Goal: Navigation & Orientation: Find specific page/section

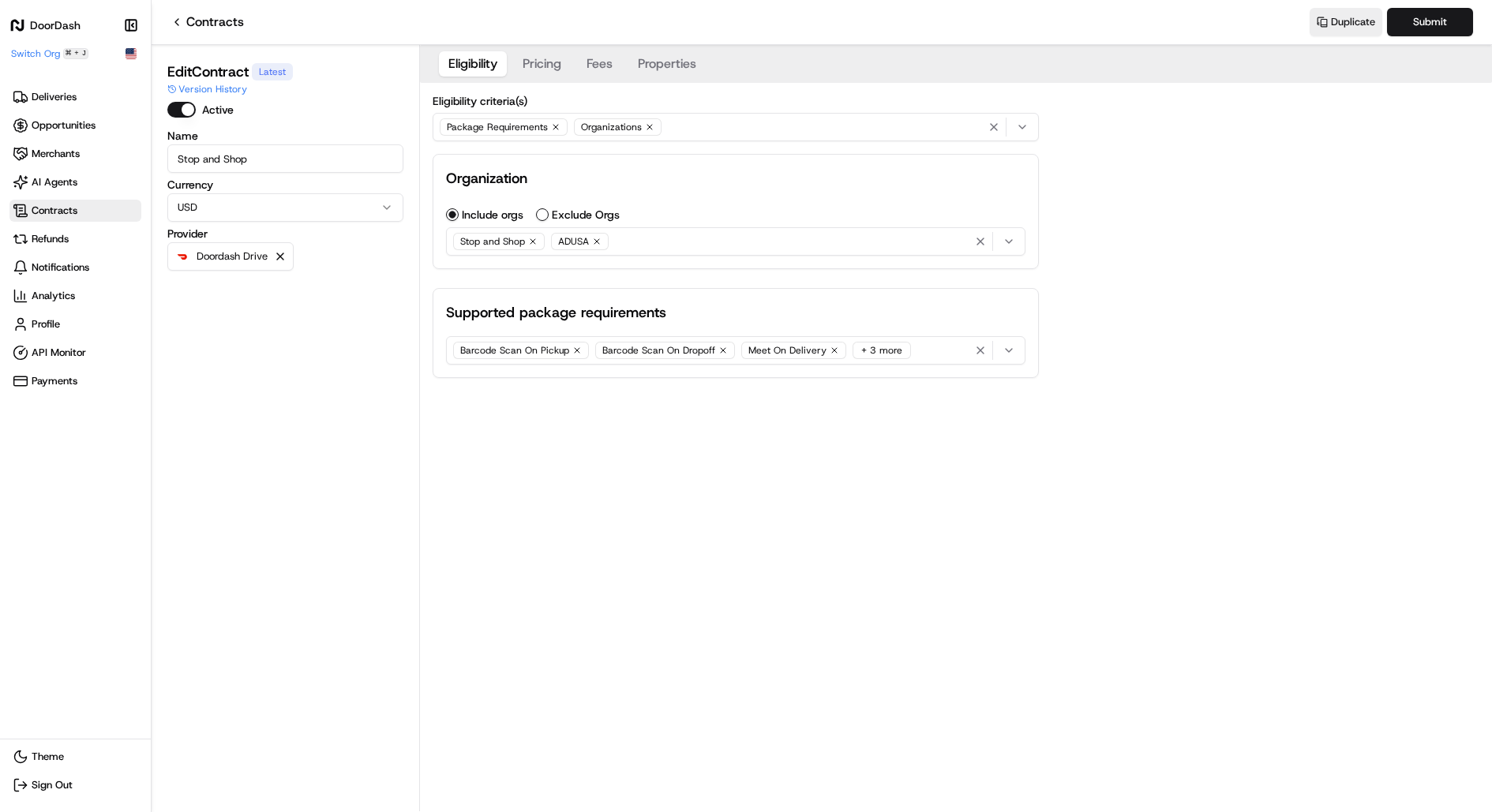
click at [179, 19] on icon at bounding box center [176, 22] width 12 height 12
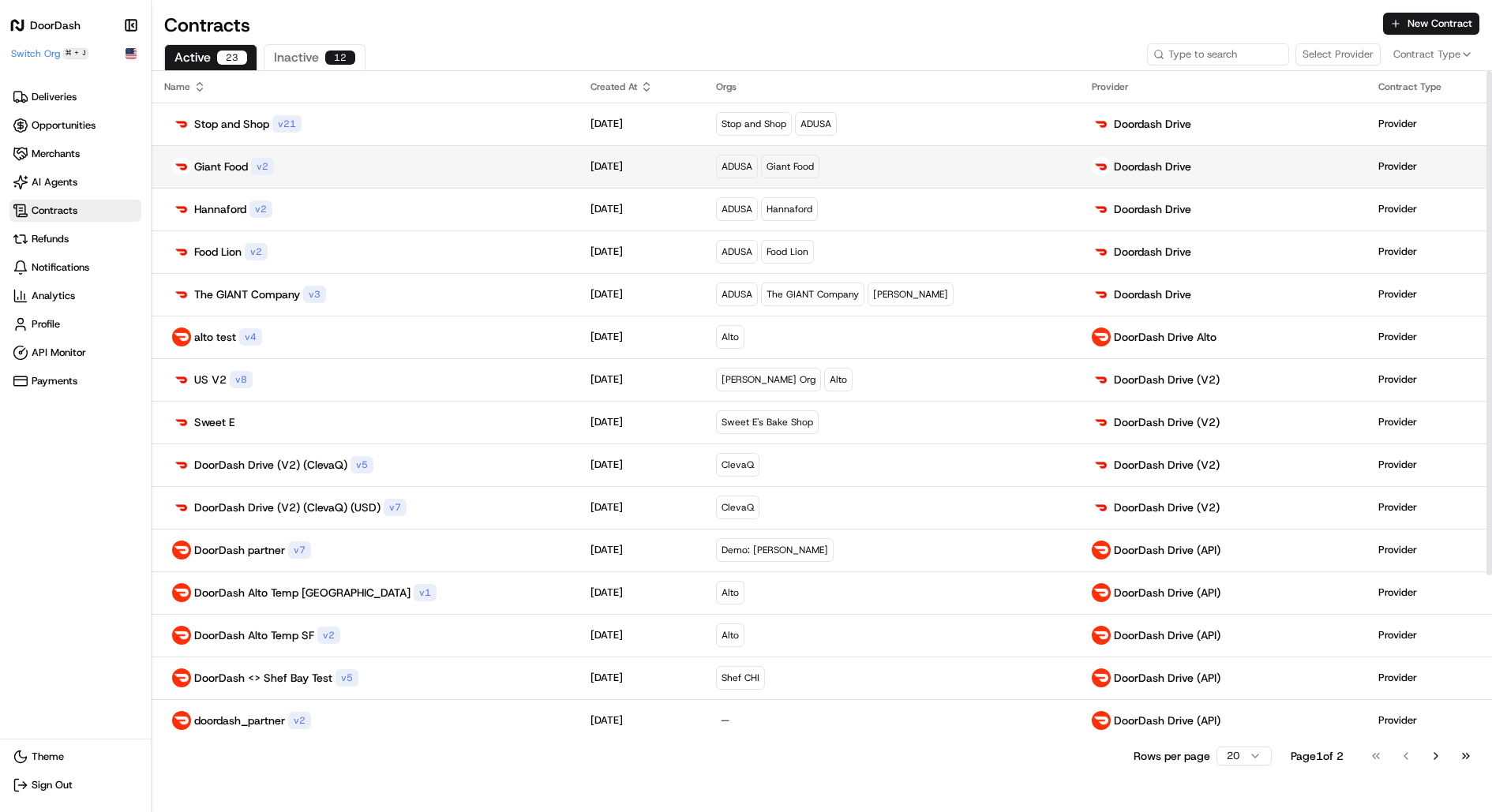
click at [394, 179] on td "Giant Food v 2" at bounding box center [364, 166] width 426 height 42
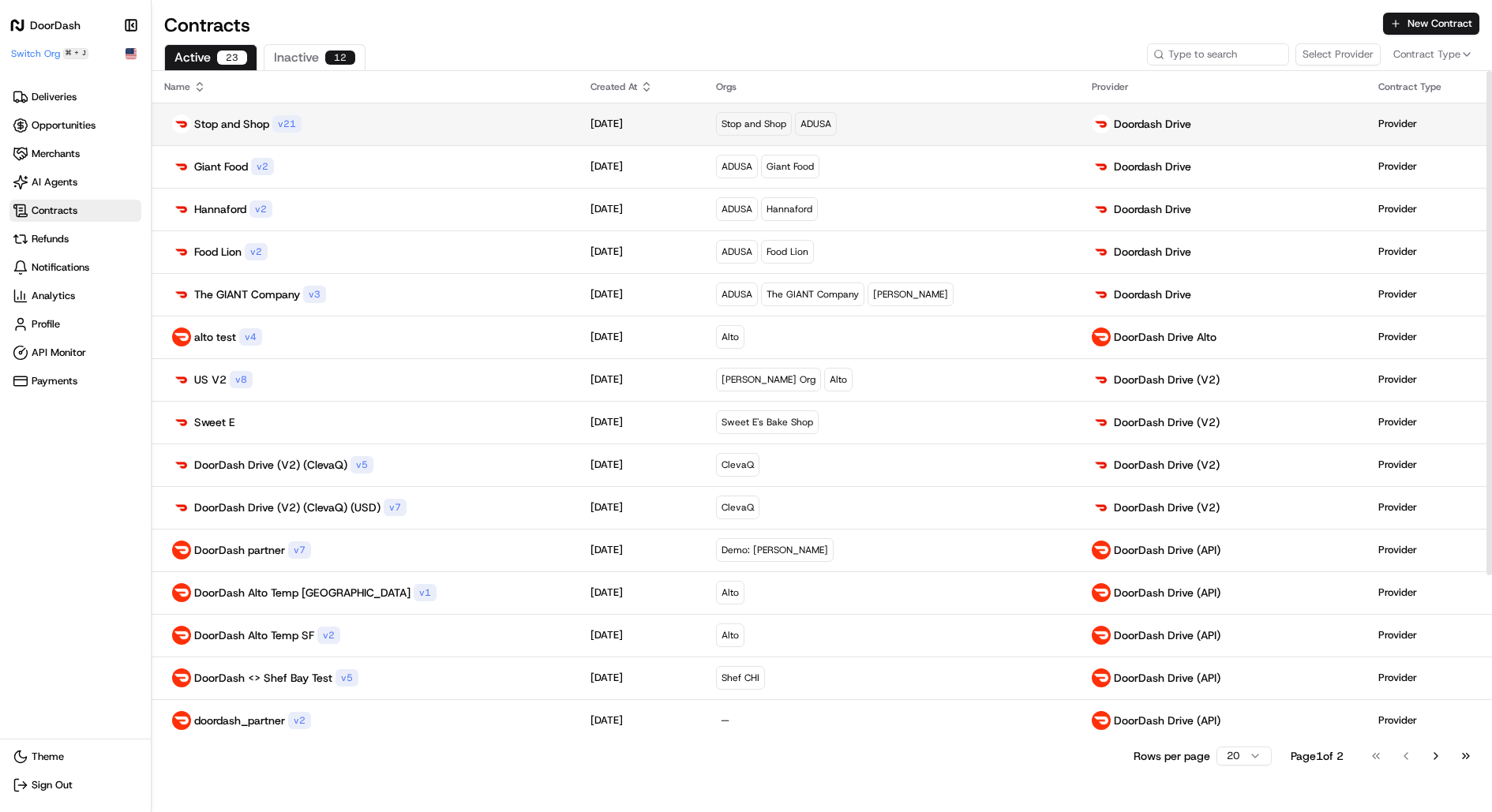
click at [763, 136] on td "Stop and Shop ADUSA" at bounding box center [891, 124] width 376 height 42
